Goal: Transaction & Acquisition: Purchase product/service

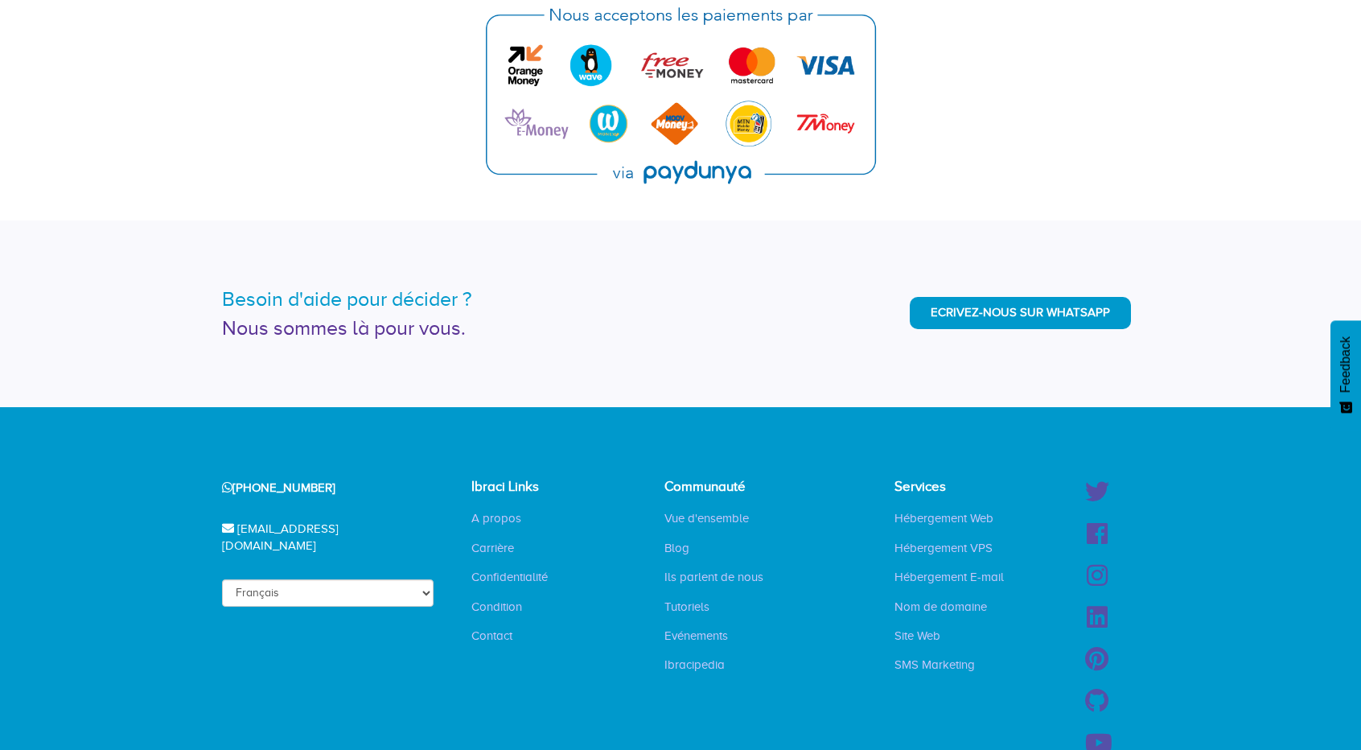
scroll to position [3905, 0]
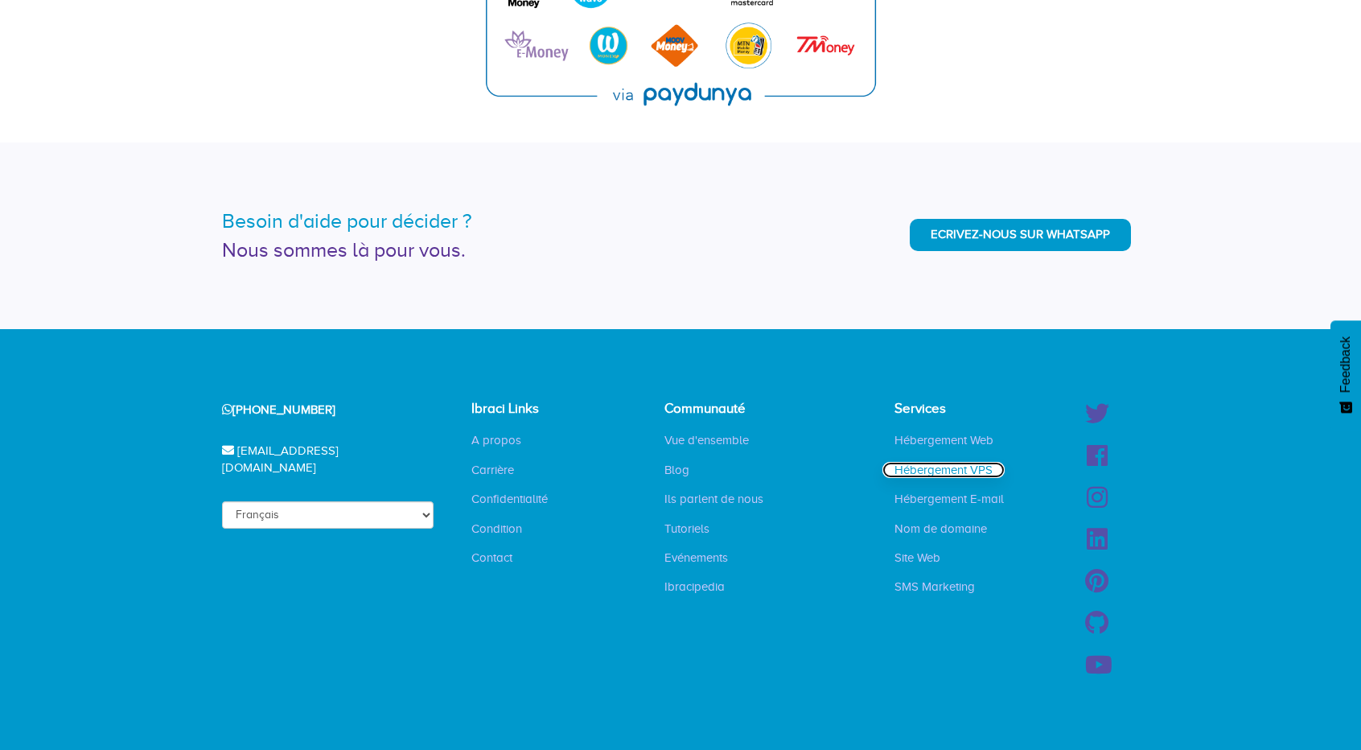
click at [971, 470] on link "Hébergement VPS" at bounding box center [944, 470] width 122 height 16
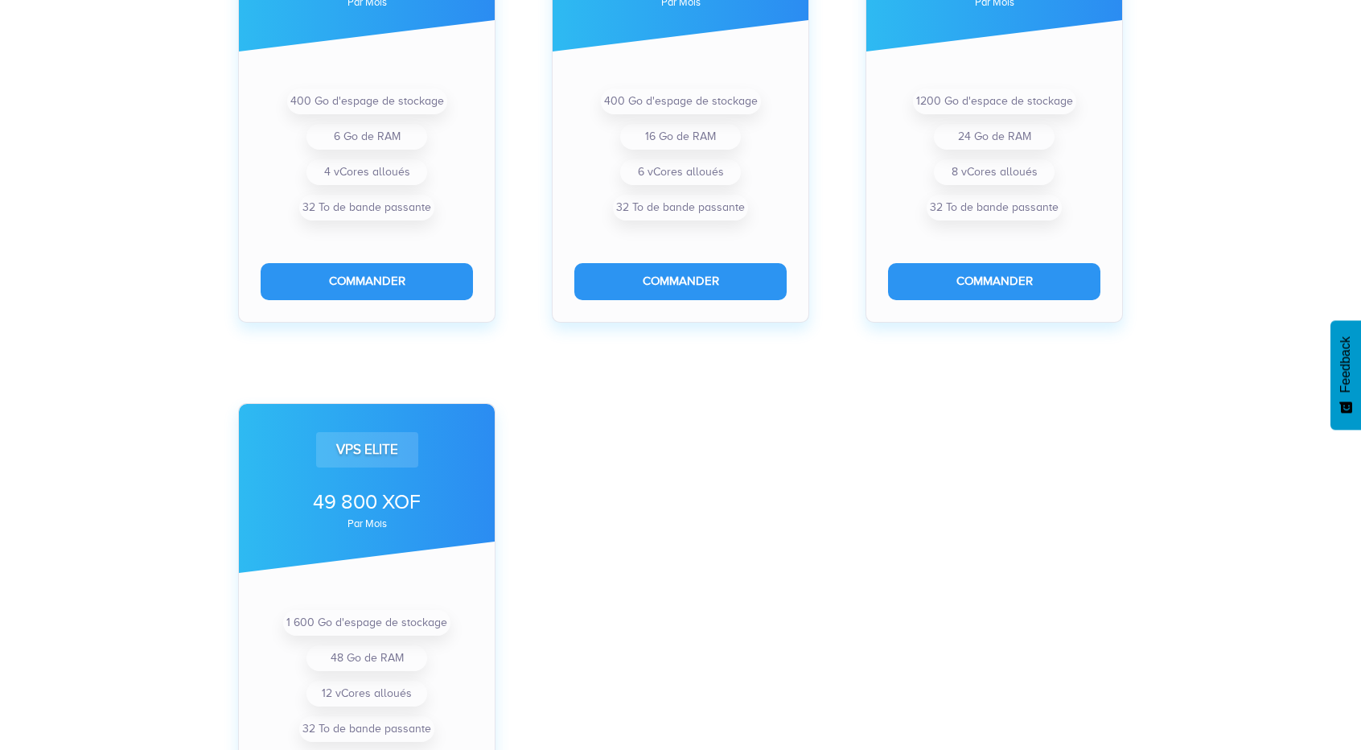
scroll to position [525, 0]
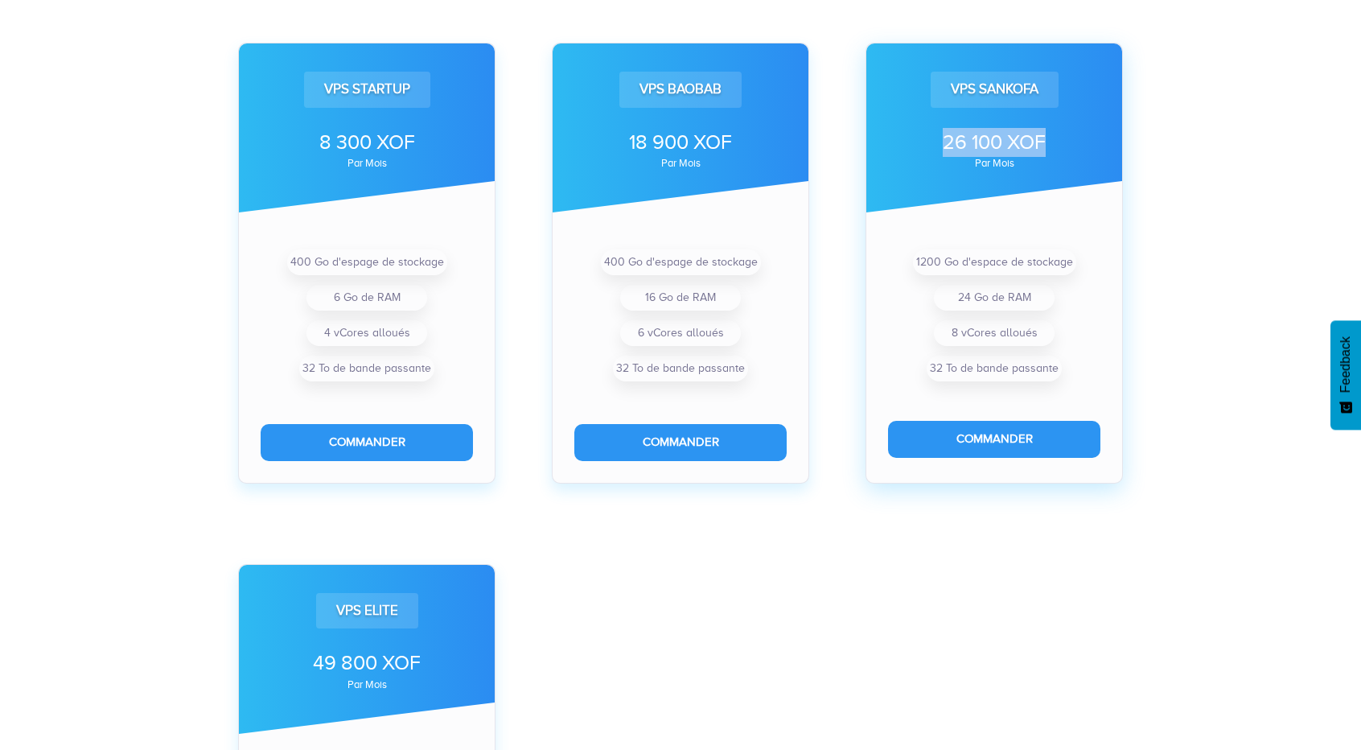
drag, startPoint x: 1050, startPoint y: 140, endPoint x: 933, endPoint y: 139, distance: 116.7
click at [933, 139] on div "26 100 XOF" at bounding box center [994, 142] width 212 height 29
click at [1176, 231] on div "VPS Startup 8 300 XOF par mois 400 Go d'espage de stockage 6 Go de RAM 4 vCores…" at bounding box center [680, 487] width 1361 height 1114
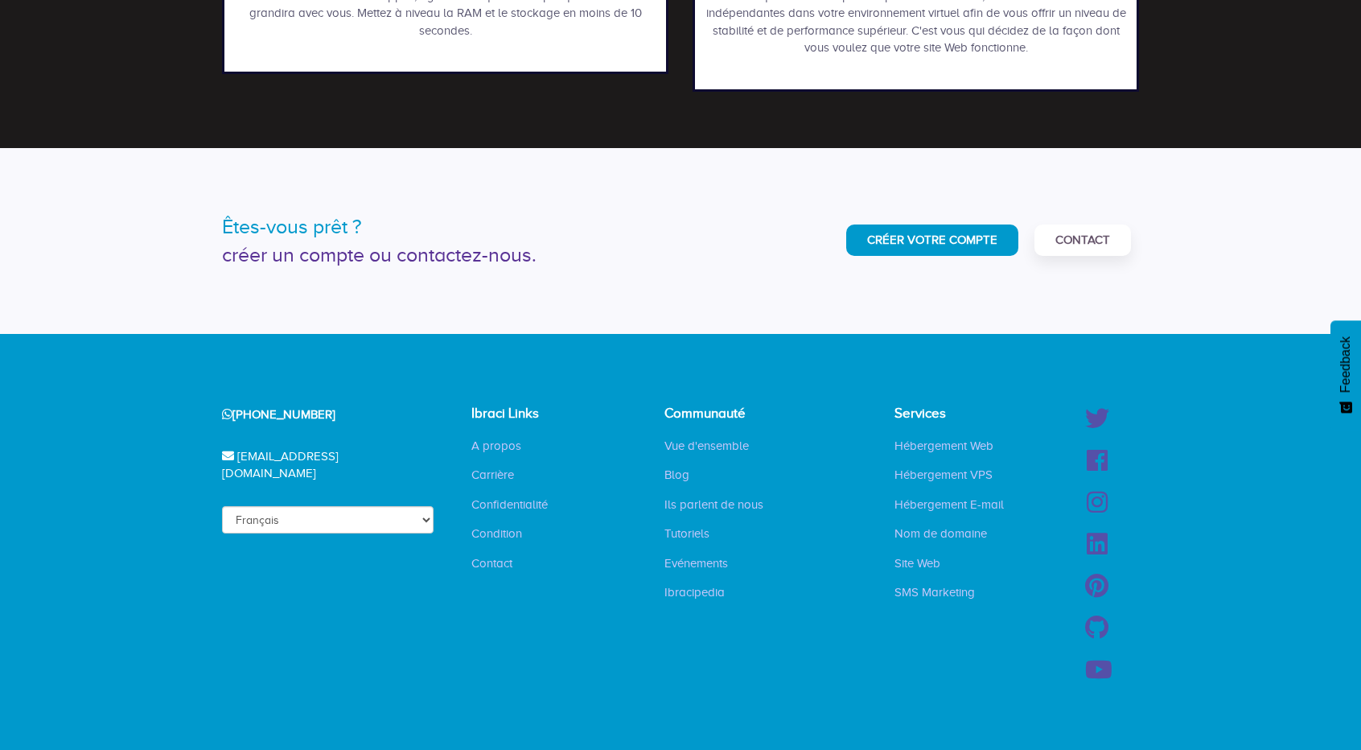
scroll to position [1974, 0]
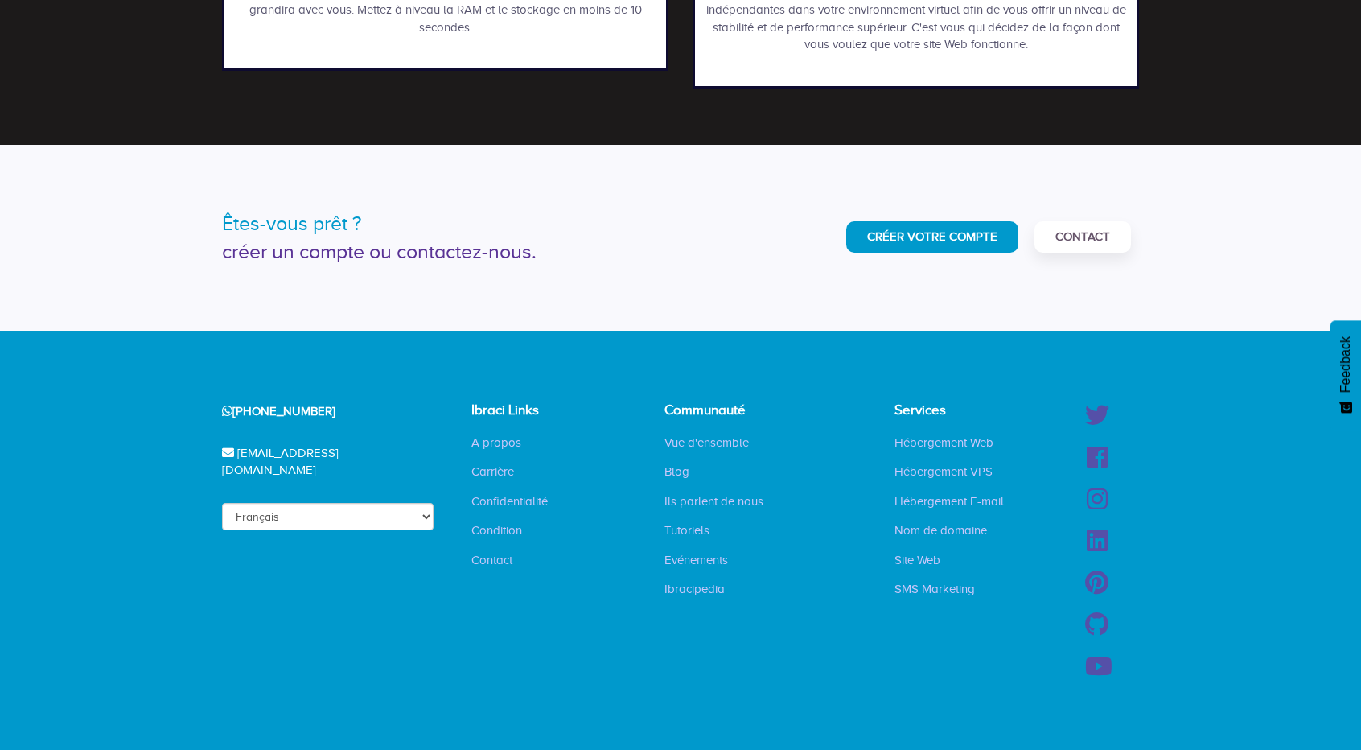
click at [1131, 245] on div "Créer Votre Compte Contact" at bounding box center [916, 232] width 447 height 47
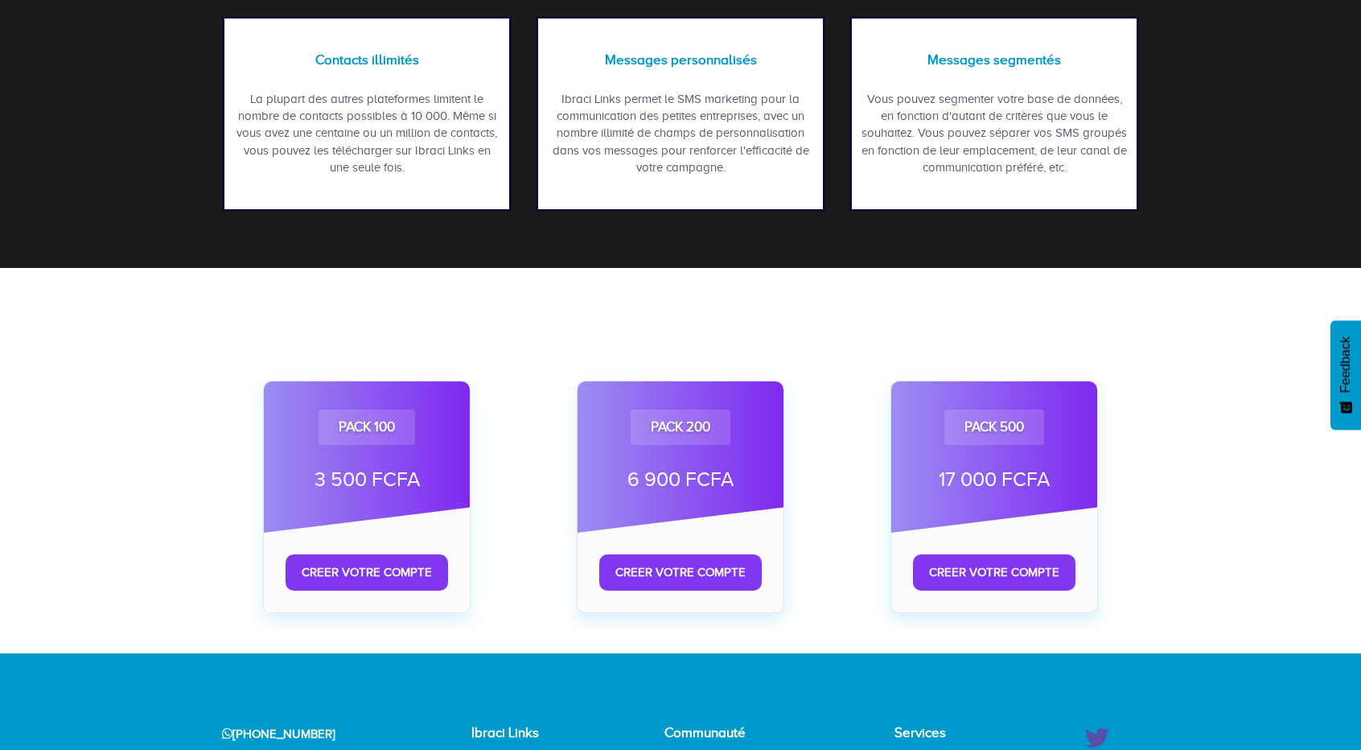
scroll to position [724, 0]
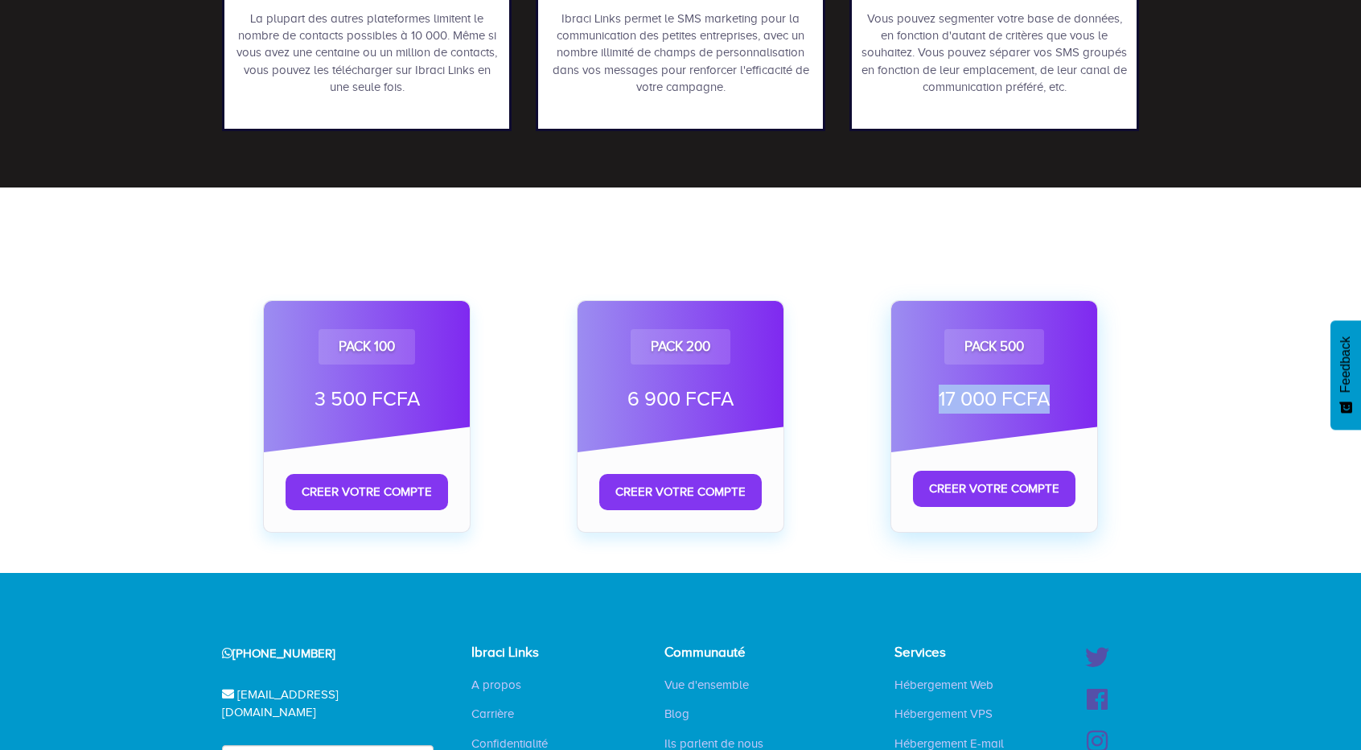
drag, startPoint x: 1035, startPoint y: 389, endPoint x: 927, endPoint y: 386, distance: 108.7
click at [927, 386] on div "17 000 FCFA" at bounding box center [994, 399] width 163 height 29
click at [1126, 242] on div "Pack 500 17 000 FCFA Creer votre compte" at bounding box center [995, 392] width 314 height 313
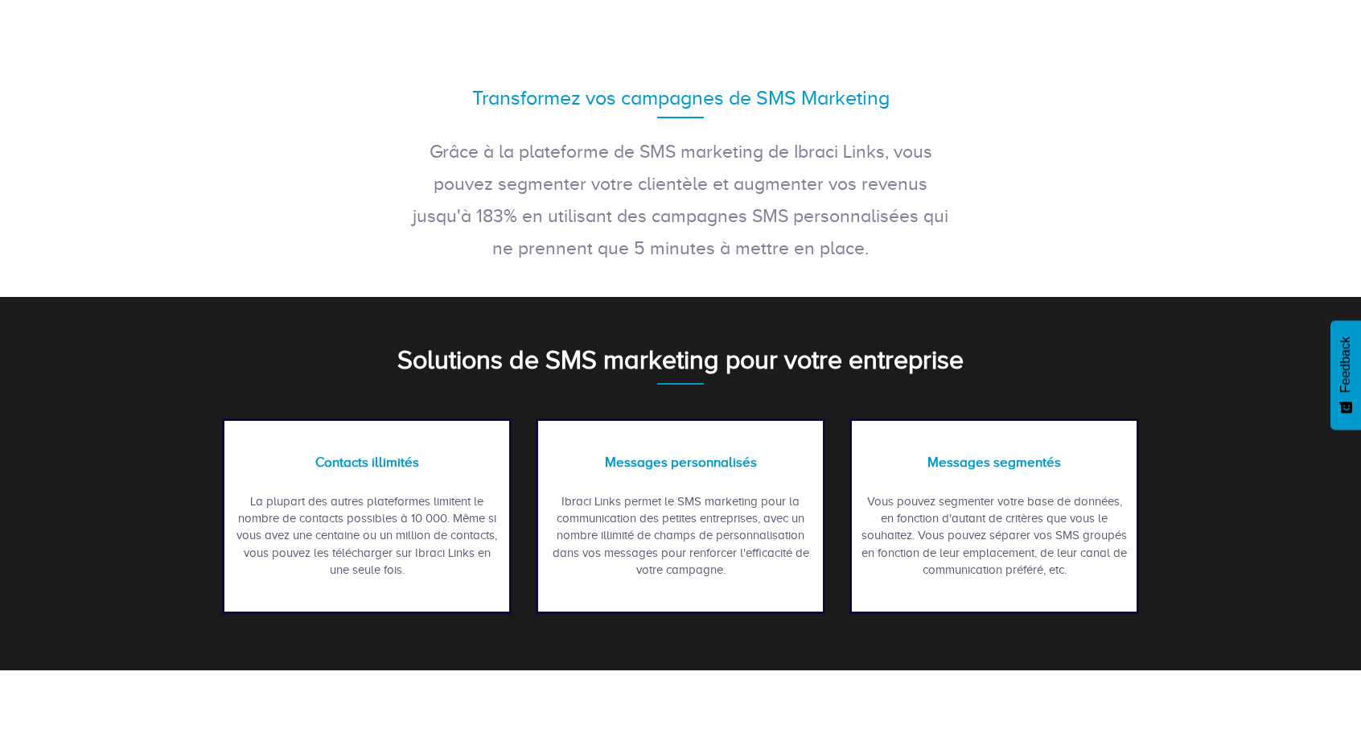
scroll to position [0, 0]
